Goal: Task Accomplishment & Management: Use online tool/utility

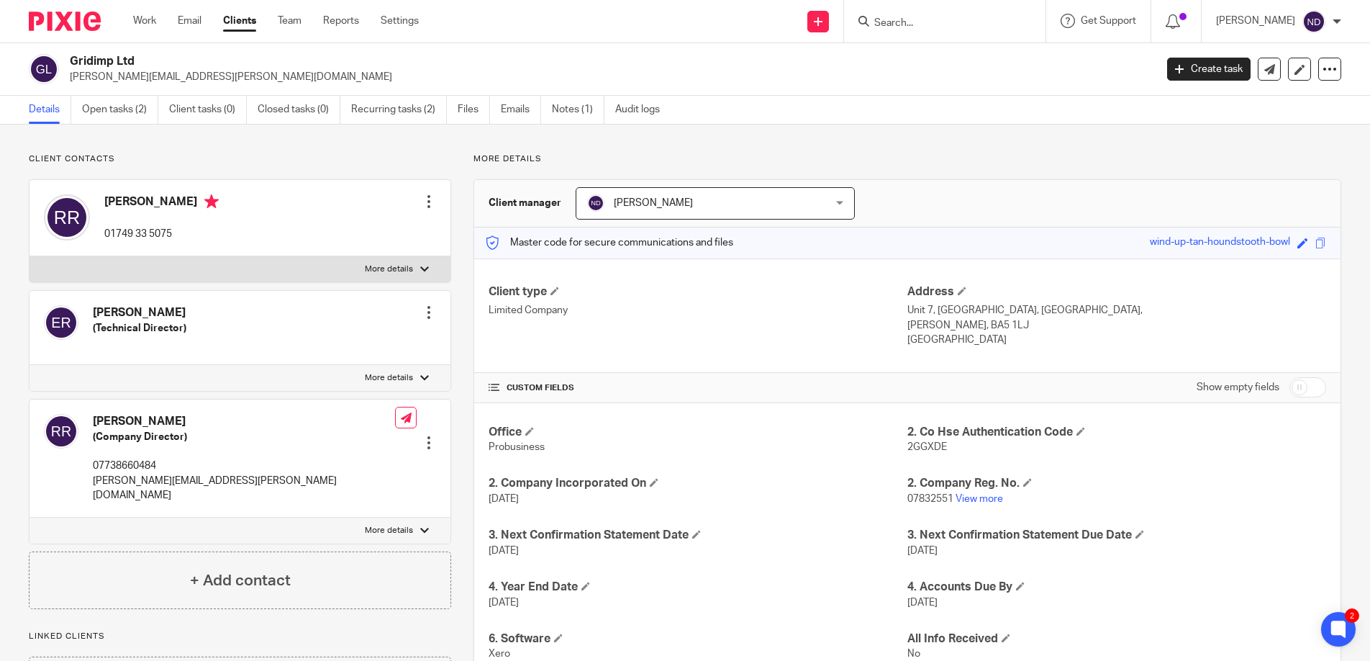
scroll to position [472, 0]
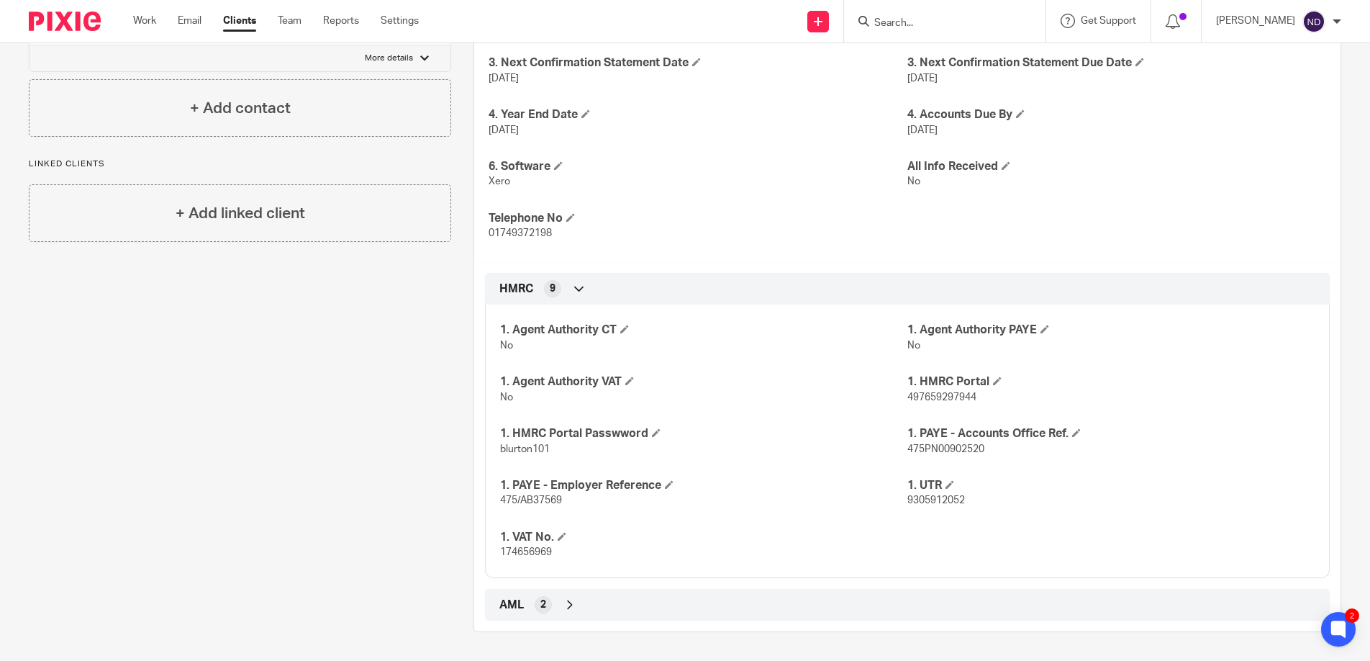
click at [903, 19] on input "Search" at bounding box center [938, 23] width 130 height 13
type input "s"
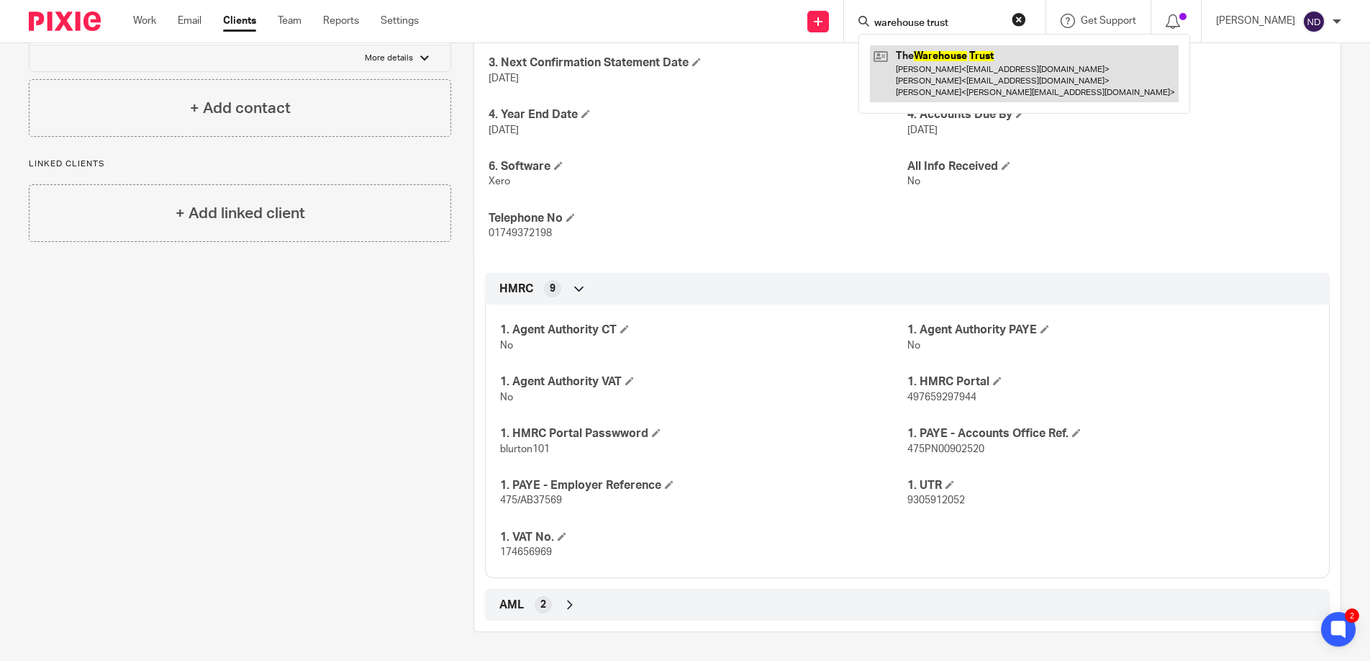
type input "warehouse trust"
click at [940, 78] on link at bounding box center [1024, 73] width 309 height 57
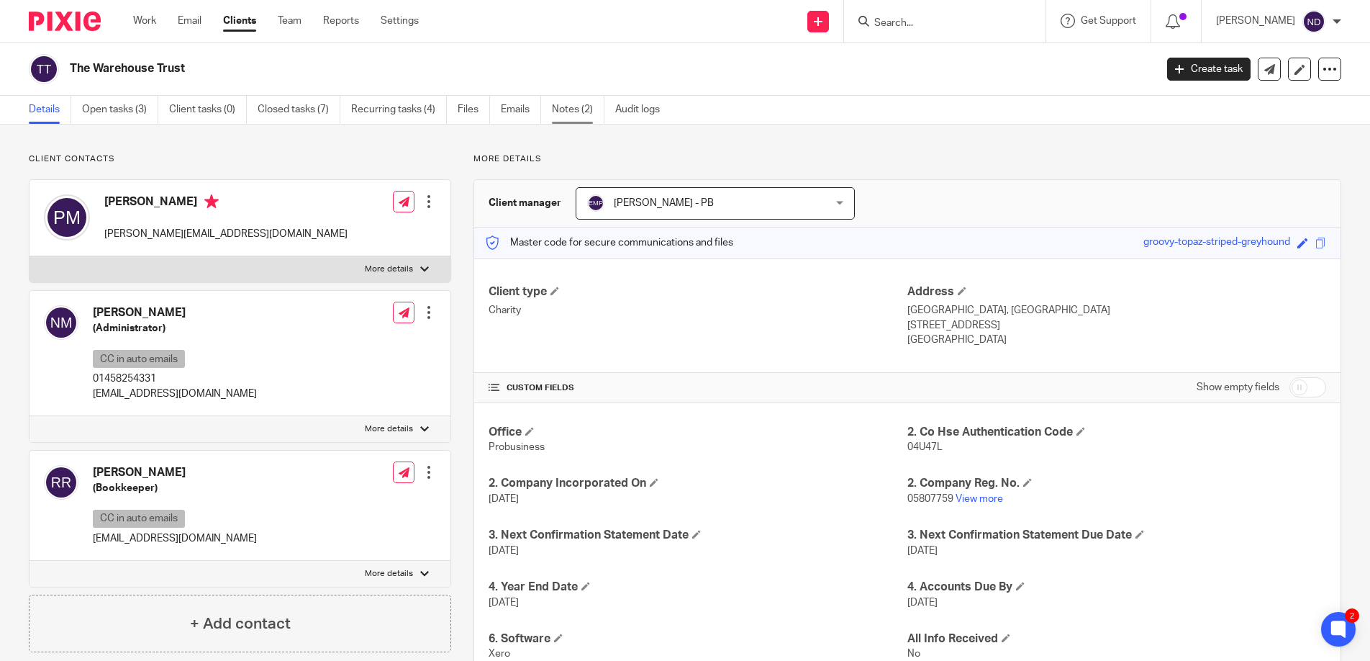
click at [575, 110] on link "Notes (2)" at bounding box center [578, 110] width 53 height 28
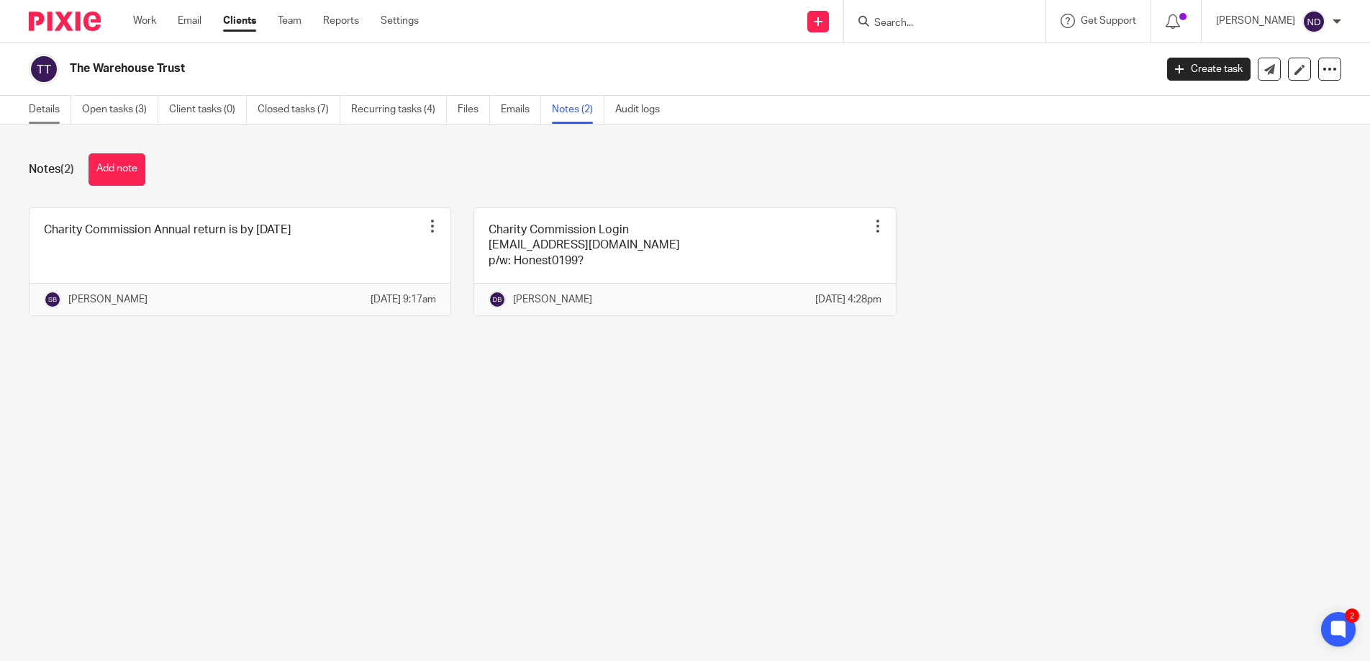
click at [41, 114] on link "Details" at bounding box center [50, 110] width 42 height 28
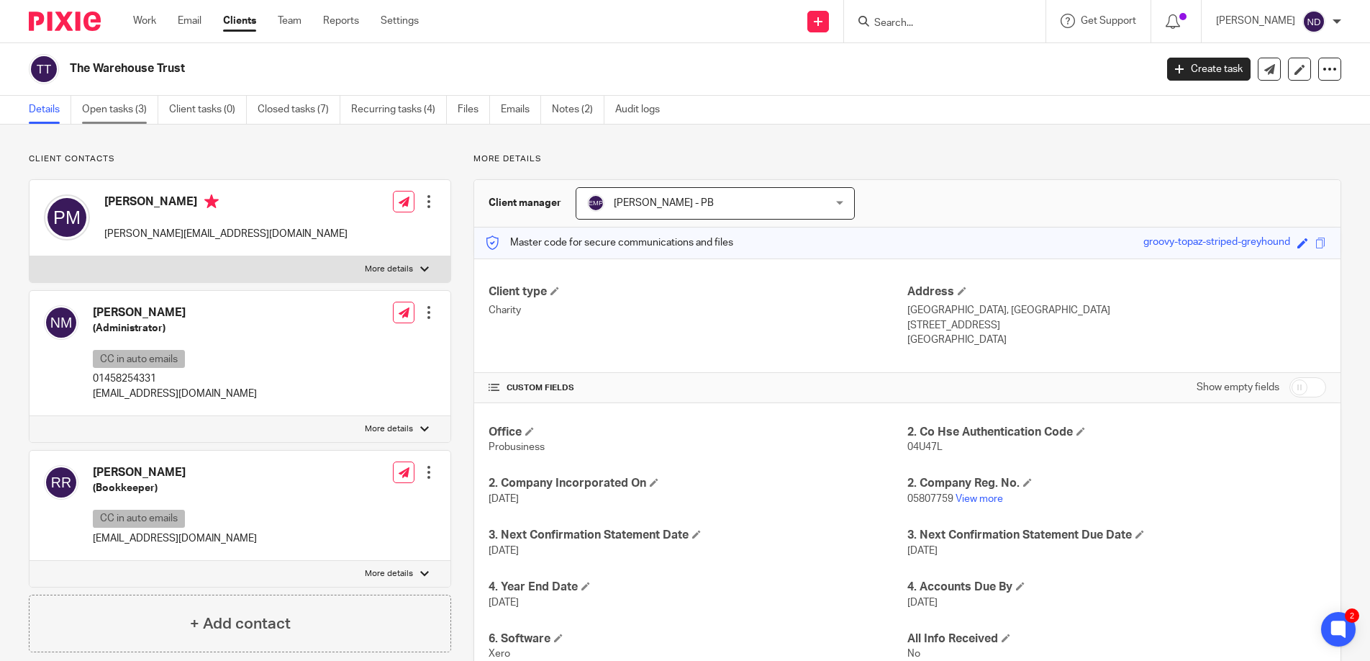
click at [112, 111] on link "Open tasks (3)" at bounding box center [120, 110] width 76 height 28
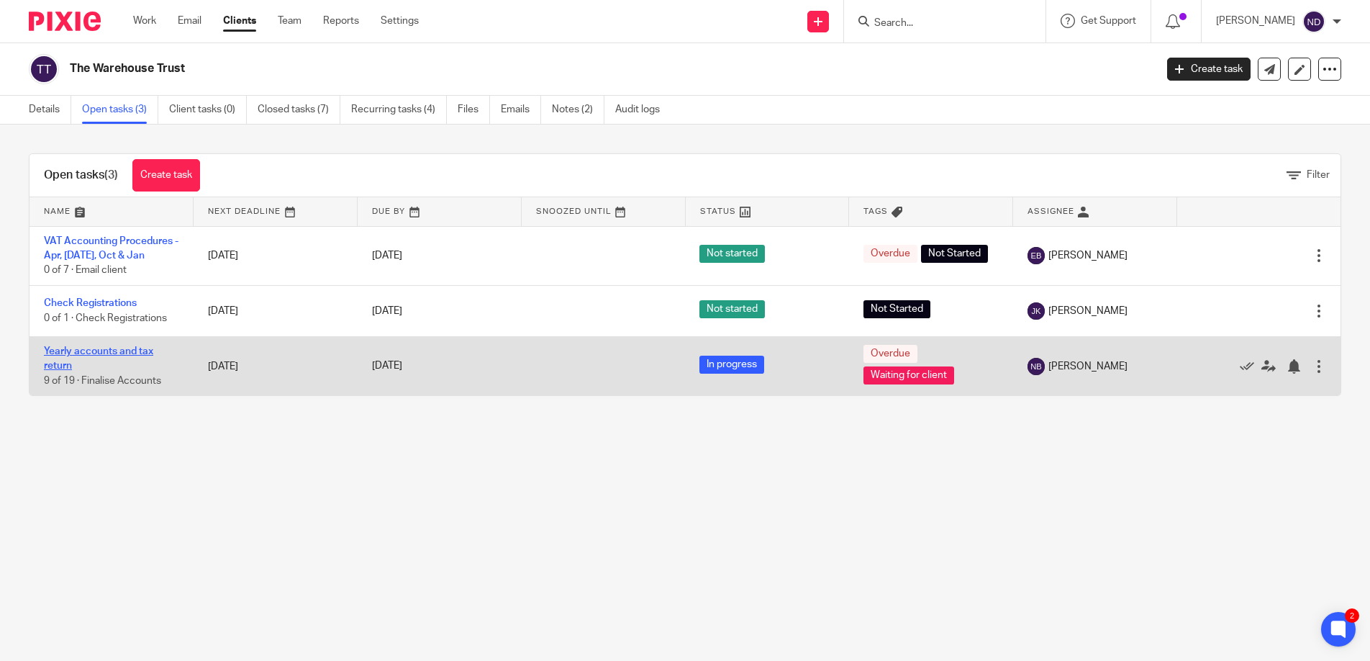
click at [81, 353] on link "Yearly accounts and tax return" at bounding box center [98, 358] width 109 height 24
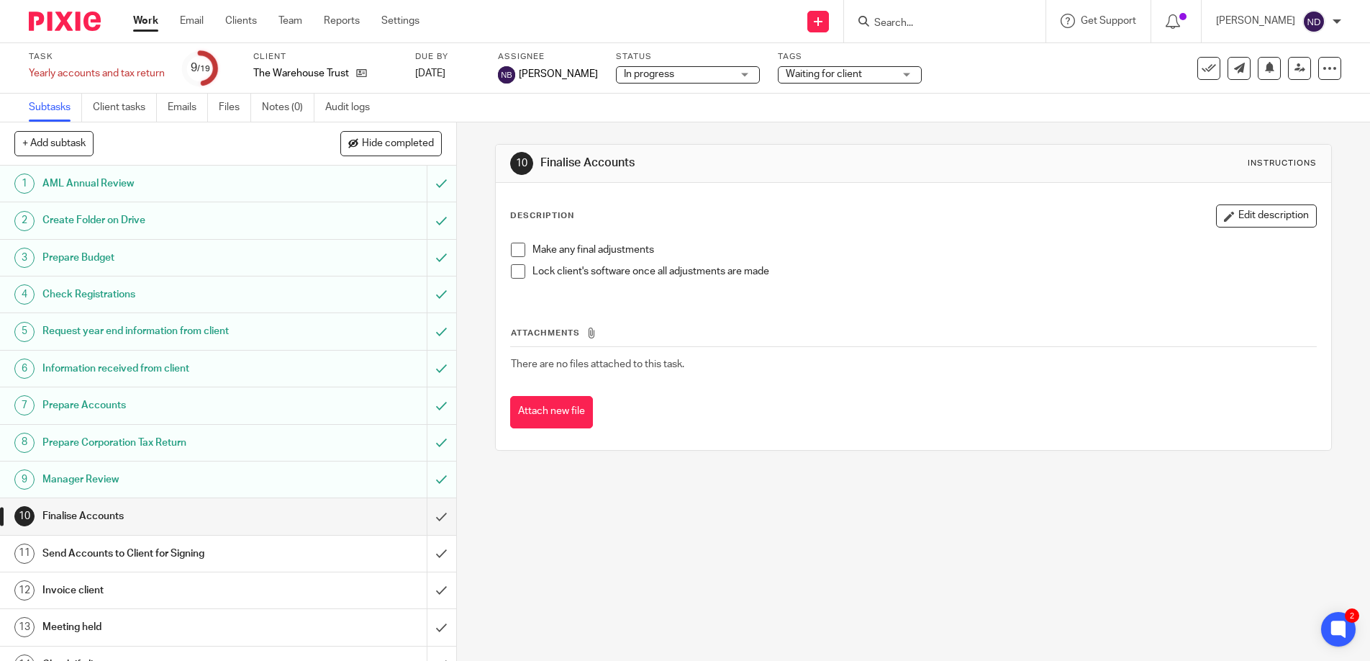
click at [76, 443] on h1 "Prepare Corporation Tax Return" at bounding box center [165, 443] width 247 height 22
